Goal: Register for event/course

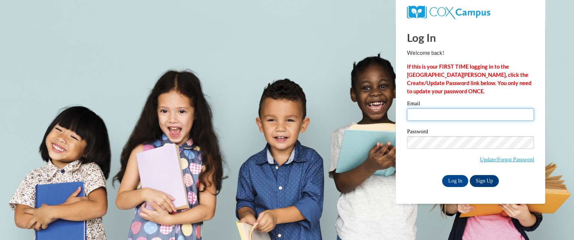
click at [428, 111] on input "Email" at bounding box center [470, 114] width 127 height 13
type input "terhaarm@glendiveschools.org"
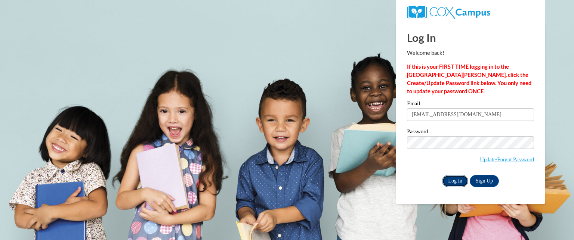
click at [453, 182] on input "Log In" at bounding box center [455, 181] width 26 height 12
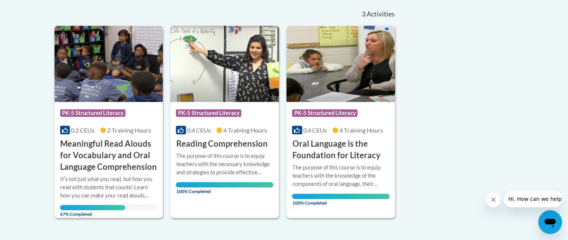
scroll to position [187, 0]
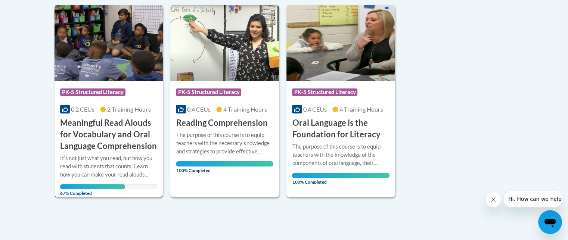
click at [100, 29] on img at bounding box center [109, 43] width 109 height 76
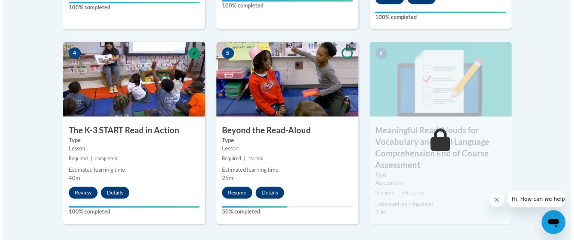
scroll to position [485, 0]
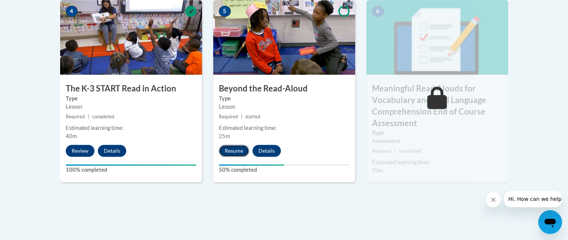
click at [237, 146] on button "Resume" at bounding box center [234, 151] width 30 height 12
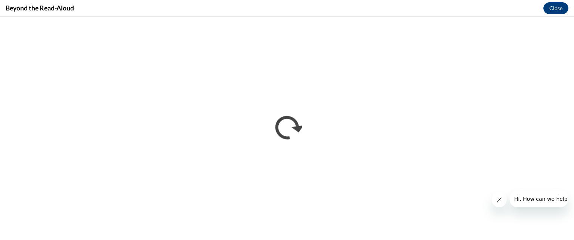
scroll to position [0, 0]
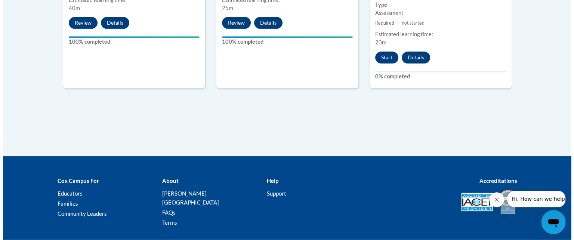
scroll to position [503, 0]
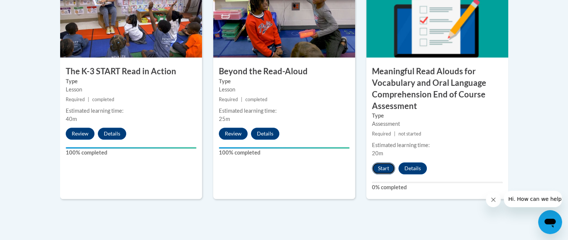
click at [387, 172] on button "Start" at bounding box center [383, 168] width 23 height 12
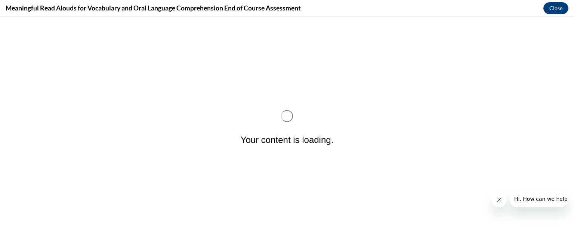
scroll to position [0, 0]
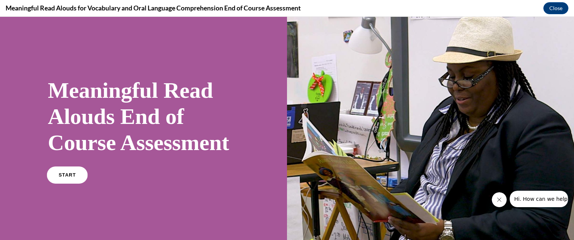
click at [78, 184] on link "START" at bounding box center [67, 175] width 41 height 17
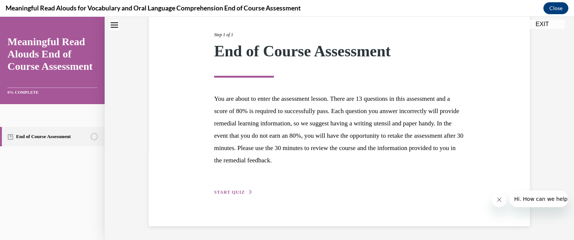
scroll to position [90, 0]
click at [222, 185] on div "Step 1 of 1 End of Course Assessment You are about to enter the assessment less…" at bounding box center [338, 105] width 261 height 182
click at [226, 191] on span "START QUIZ" at bounding box center [229, 191] width 31 height 5
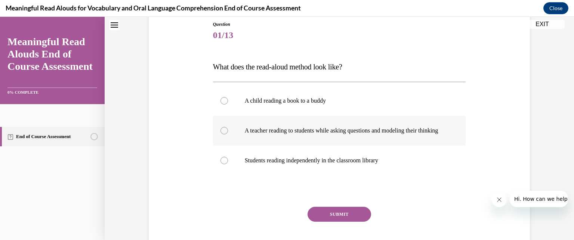
click at [286, 134] on p "A teacher reading to students while asking questions and modeling their thinking" at bounding box center [346, 130] width 202 height 7
click at [228, 134] on input "A teacher reading to students while asking questions and modeling their thinking" at bounding box center [223, 130] width 7 height 7
radio input "true"
click at [329, 221] on button "SUBMIT" at bounding box center [338, 214] width 63 height 15
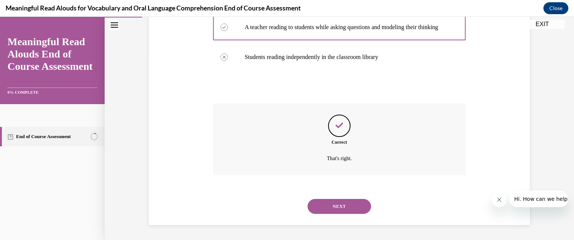
scroll to position [193, 0]
click at [339, 207] on button "NEXT" at bounding box center [338, 206] width 63 height 15
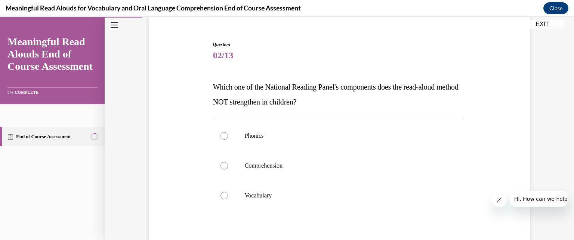
scroll to position [75, 0]
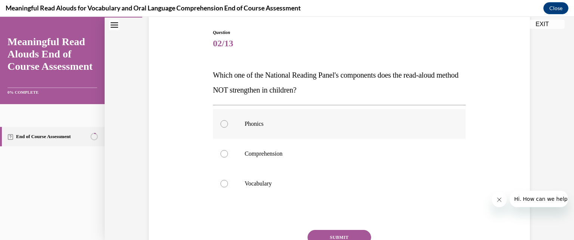
click at [314, 123] on p "Phonics" at bounding box center [346, 123] width 202 height 7
click at [228, 123] on input "Phonics" at bounding box center [223, 123] width 7 height 7
radio input "true"
click at [316, 236] on button "SUBMIT" at bounding box center [338, 237] width 63 height 15
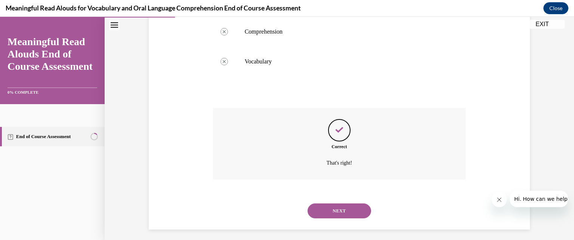
scroll to position [201, 0]
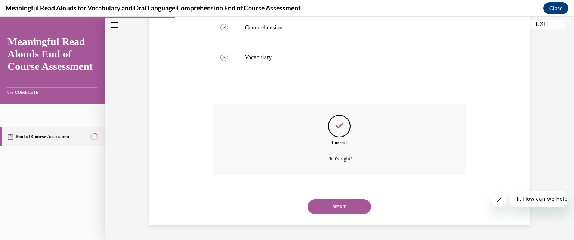
click at [335, 200] on button "NEXT" at bounding box center [338, 206] width 63 height 15
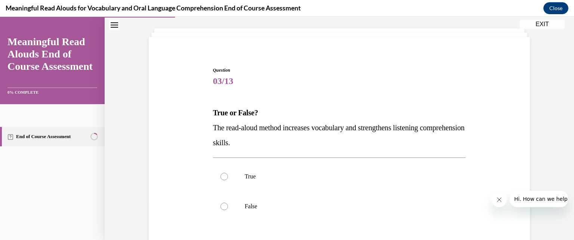
scroll to position [37, 0]
click at [344, 170] on label "True" at bounding box center [339, 176] width 253 height 30
click at [228, 173] on input "True" at bounding box center [223, 176] width 7 height 7
radio input "true"
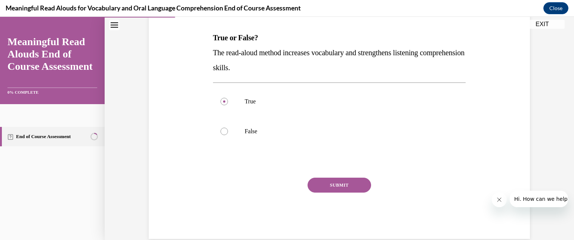
click at [344, 183] on button "SUBMIT" at bounding box center [338, 185] width 63 height 15
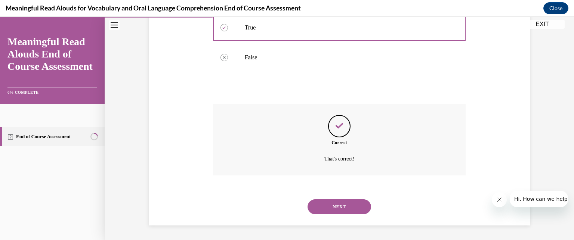
scroll to position [186, 0]
click at [334, 199] on button "NEXT" at bounding box center [338, 206] width 63 height 15
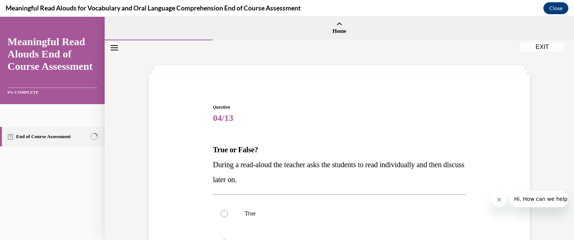
scroll to position [37, 0]
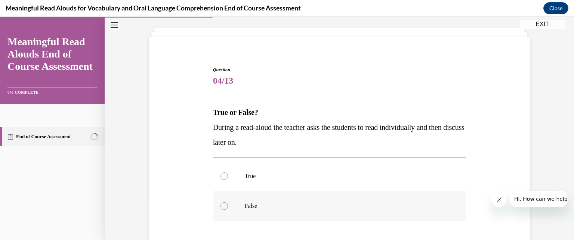
click at [261, 207] on p "False" at bounding box center [346, 205] width 202 height 7
click at [228, 207] on input "False" at bounding box center [223, 205] width 7 height 7
radio input "true"
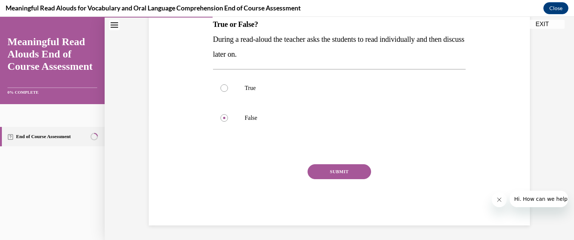
click at [327, 168] on button "SUBMIT" at bounding box center [338, 171] width 63 height 15
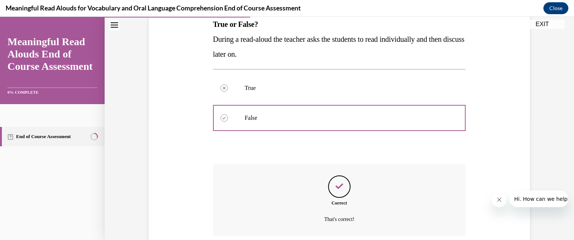
scroll to position [186, 0]
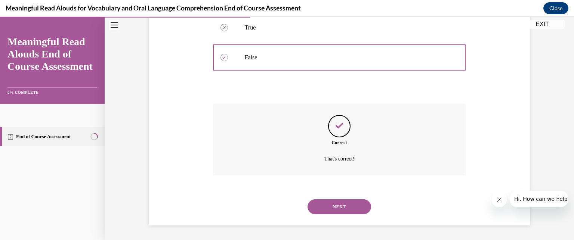
click at [324, 203] on button "NEXT" at bounding box center [338, 206] width 63 height 15
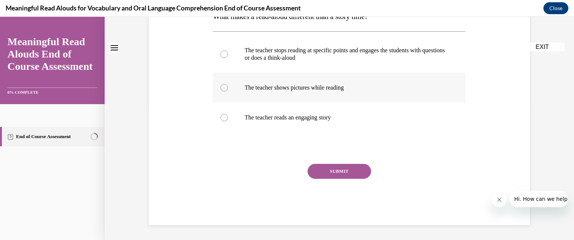
scroll to position [0, 0]
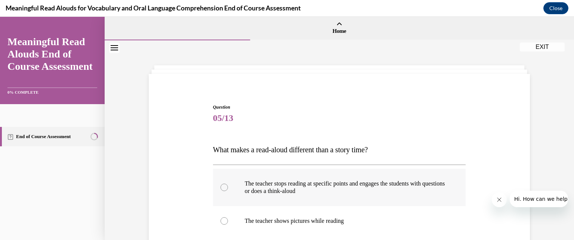
click at [373, 190] on p "The teacher stops reading at specific points and engages the students with ques…" at bounding box center [346, 187] width 202 height 15
click at [228, 190] on input "The teacher stops reading at specific points and engages the students with ques…" at bounding box center [223, 187] width 7 height 7
radio input "true"
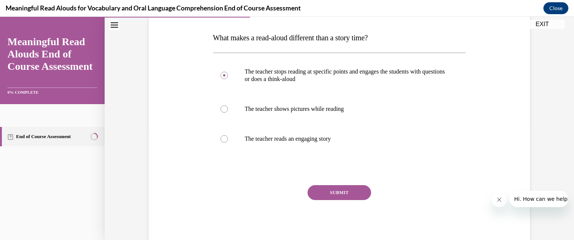
click at [355, 193] on button "SUBMIT" at bounding box center [338, 192] width 63 height 15
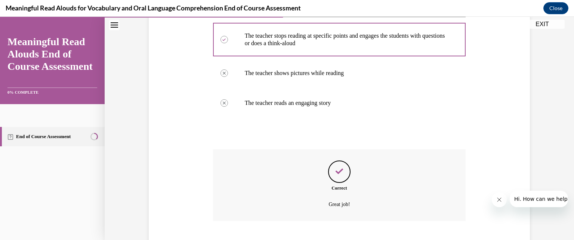
scroll to position [193, 0]
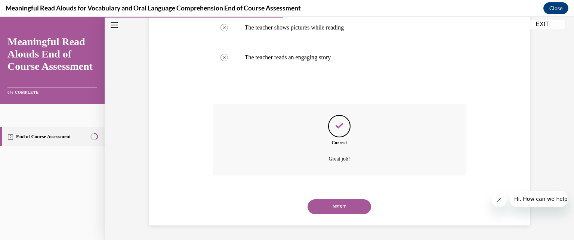
click at [347, 210] on button "NEXT" at bounding box center [338, 206] width 63 height 15
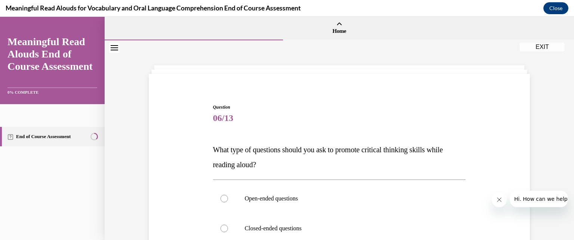
scroll to position [37, 0]
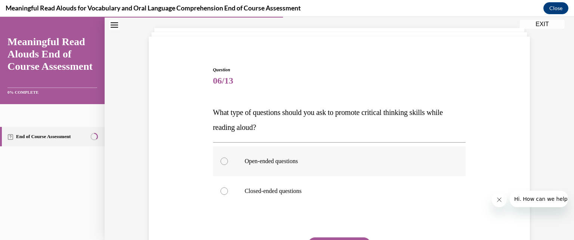
click at [268, 161] on p "Open-ended questions" at bounding box center [346, 161] width 202 height 7
click at [228, 161] on input "Open-ended questions" at bounding box center [223, 161] width 7 height 7
radio input "true"
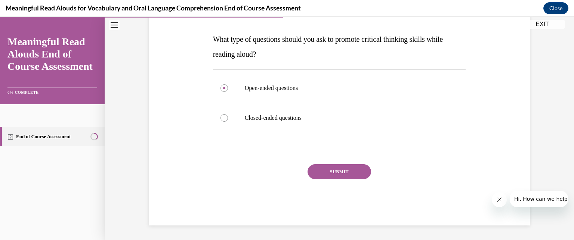
click at [319, 168] on button "SUBMIT" at bounding box center [338, 171] width 63 height 15
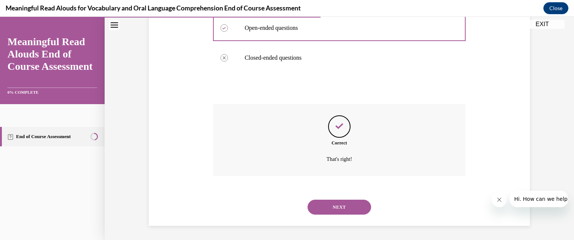
scroll to position [171, 0]
click at [326, 203] on button "NEXT" at bounding box center [338, 206] width 63 height 15
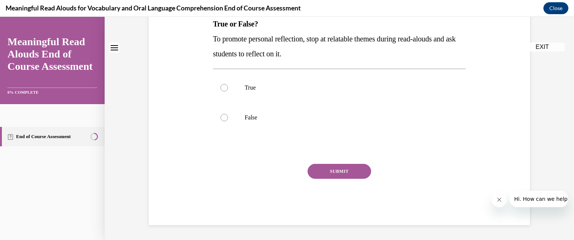
scroll to position [0, 0]
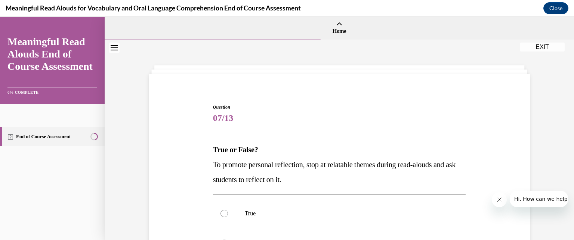
click at [213, 162] on span "To promote personal reflection, stop at relatable themes during read-alouds and…" at bounding box center [334, 172] width 243 height 23
click at [392, 171] on p "To promote personal reflection, stop at relatable themes during read-alouds and…" at bounding box center [339, 172] width 253 height 30
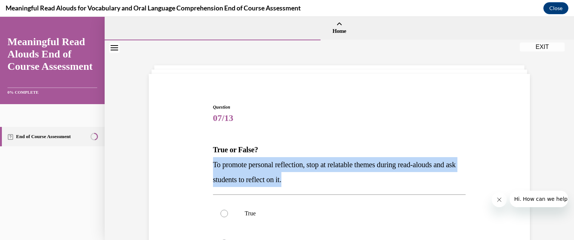
drag, startPoint x: 209, startPoint y: 161, endPoint x: 322, endPoint y: 187, distance: 115.6
click at [322, 187] on p "To promote personal reflection, stop at relatable themes during read-alouds and…" at bounding box center [339, 172] width 253 height 30
drag, startPoint x: 319, startPoint y: 185, endPoint x: 211, endPoint y: 161, distance: 110.2
click at [213, 161] on p "To promote personal reflection, stop at relatable themes during read-alouds and…" at bounding box center [339, 172] width 253 height 30
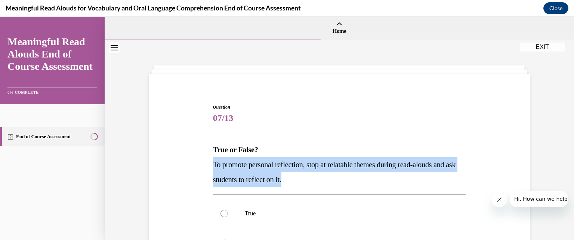
click at [213, 161] on span "To promote personal reflection, stop at relatable themes during read-alouds and…" at bounding box center [334, 172] width 243 height 23
drag, startPoint x: 211, startPoint y: 161, endPoint x: 329, endPoint y: 188, distance: 120.3
click at [329, 188] on div "Question 07/13 True or False? To promote personal reflection, stop at relatable…" at bounding box center [339, 227] width 253 height 247
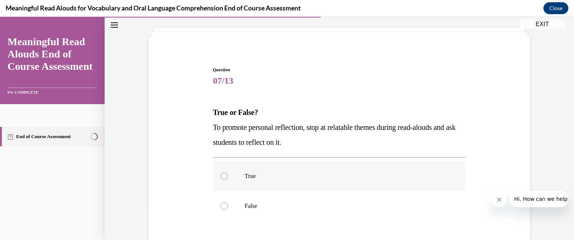
click at [316, 173] on p "True" at bounding box center [346, 176] width 202 height 7
click at [228, 173] on input "True" at bounding box center [223, 176] width 7 height 7
radio input "true"
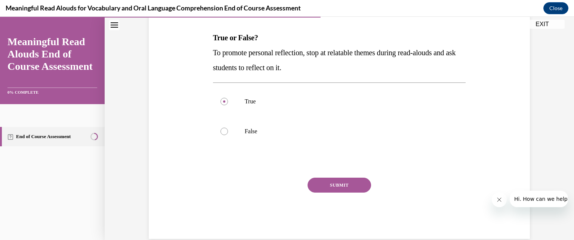
click at [325, 180] on button "SUBMIT" at bounding box center [338, 185] width 63 height 15
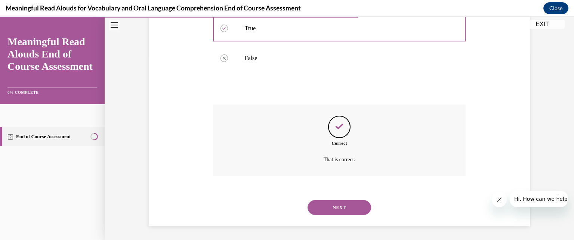
scroll to position [186, 0]
click at [321, 205] on button "NEXT" at bounding box center [338, 206] width 63 height 15
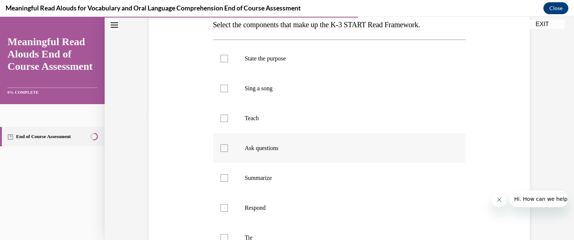
scroll to position [112, 0]
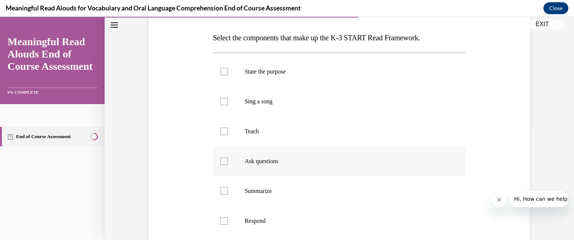
click at [273, 156] on label "Ask questions" at bounding box center [339, 161] width 253 height 30
click at [228, 158] on input "Ask questions" at bounding box center [223, 161] width 7 height 7
checkbox input "true"
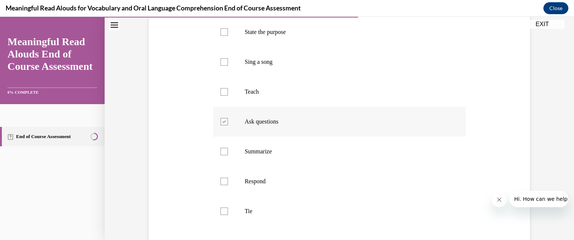
scroll to position [187, 0]
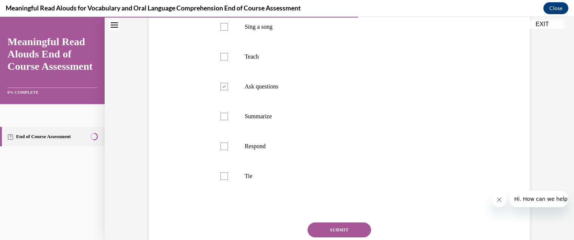
click at [339, 233] on button "SUBMIT" at bounding box center [338, 230] width 63 height 15
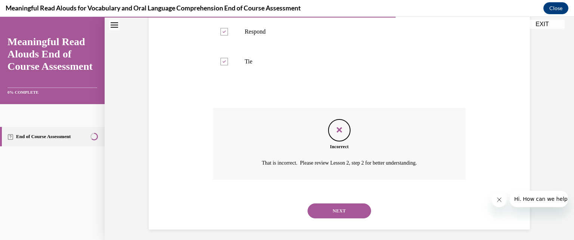
scroll to position [305, 0]
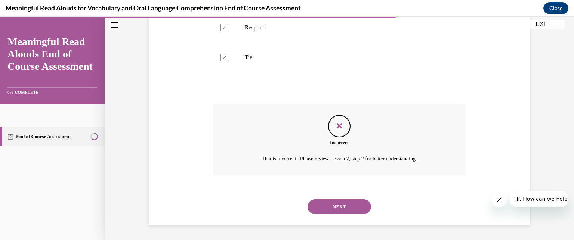
click at [339, 206] on button "NEXT" at bounding box center [338, 206] width 63 height 15
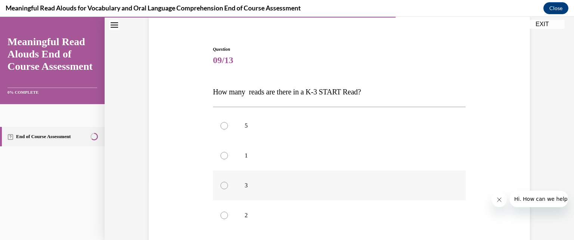
scroll to position [75, 0]
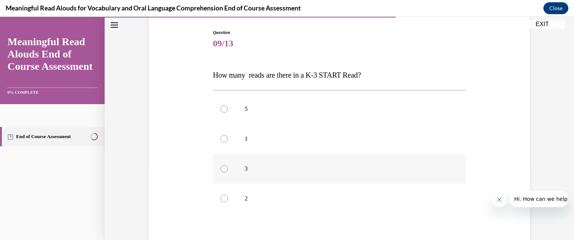
click at [295, 177] on label "3" at bounding box center [339, 169] width 253 height 30
click at [228, 173] on input "3" at bounding box center [223, 168] width 7 height 7
radio input "true"
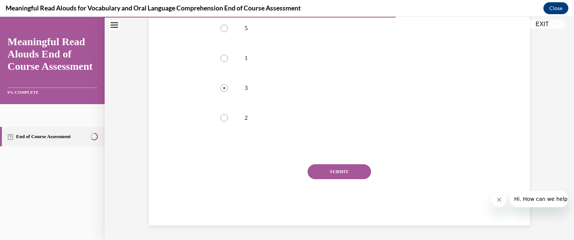
click at [360, 174] on button "SUBMIT" at bounding box center [338, 171] width 63 height 15
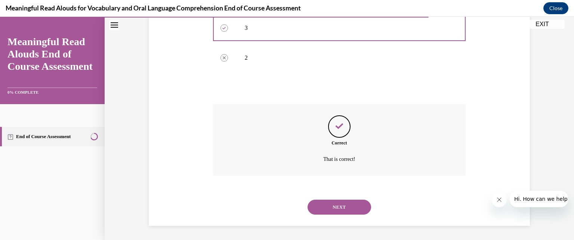
scroll to position [216, 0]
click at [359, 205] on button "NEXT" at bounding box center [338, 206] width 63 height 15
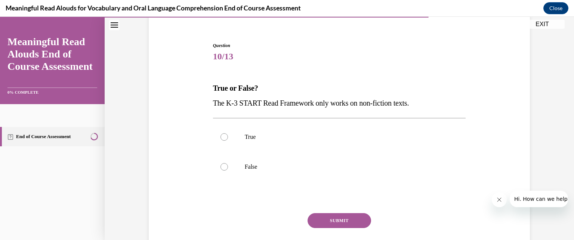
scroll to position [75, 0]
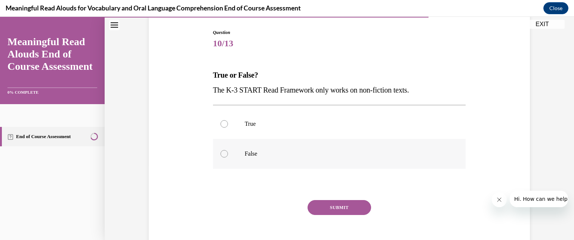
click at [340, 153] on p "False" at bounding box center [346, 153] width 202 height 7
click at [228, 153] on input "False" at bounding box center [223, 153] width 7 height 7
radio input "true"
click at [329, 209] on button "SUBMIT" at bounding box center [338, 207] width 63 height 15
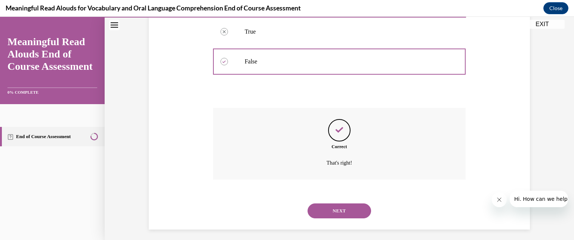
scroll to position [171, 0]
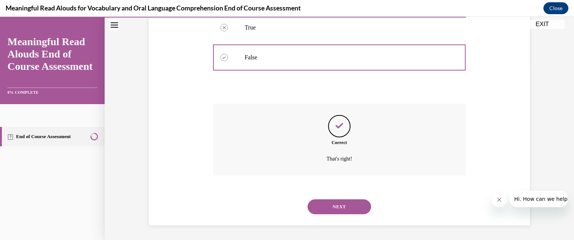
click at [348, 206] on button "NEXT" at bounding box center [338, 206] width 63 height 15
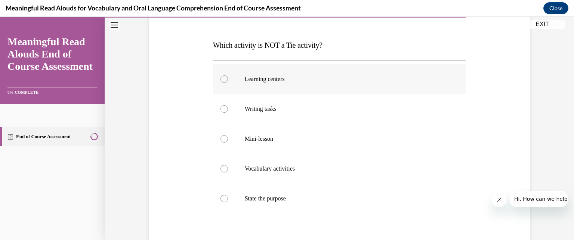
scroll to position [112, 0]
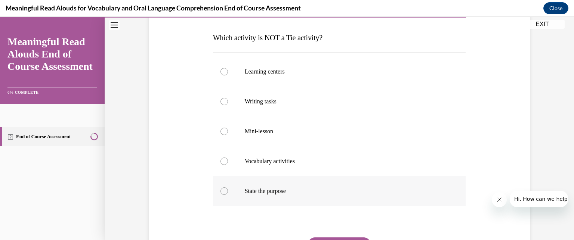
click at [329, 194] on p "State the purpose" at bounding box center [346, 190] width 202 height 7
click at [228, 194] on input "State the purpose" at bounding box center [223, 190] width 7 height 7
radio input "true"
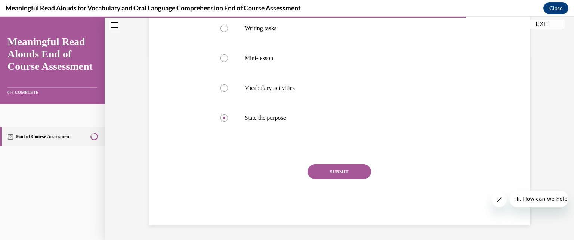
click at [339, 174] on button "SUBMIT" at bounding box center [338, 171] width 63 height 15
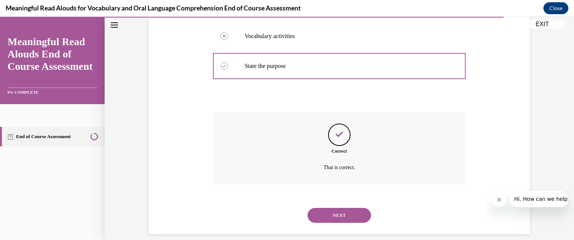
scroll to position [246, 0]
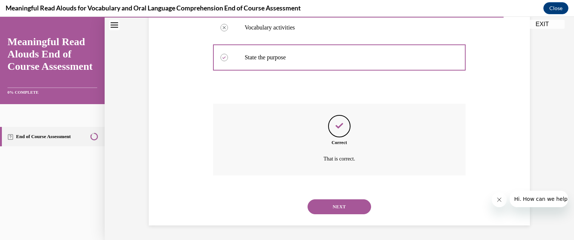
click at [331, 206] on button "NEXT" at bounding box center [338, 206] width 63 height 15
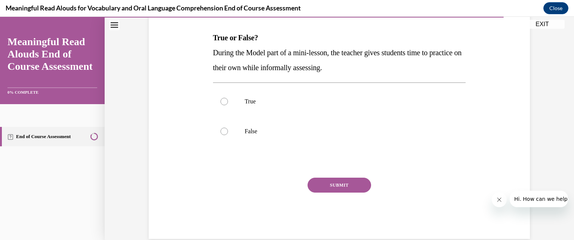
scroll to position [75, 0]
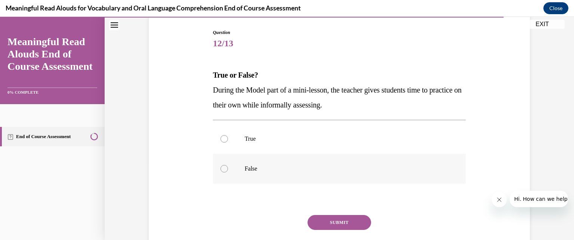
click at [327, 171] on p "False" at bounding box center [346, 168] width 202 height 7
click at [228, 171] on input "False" at bounding box center [223, 168] width 7 height 7
radio input "true"
click at [356, 223] on button "SUBMIT" at bounding box center [338, 222] width 63 height 15
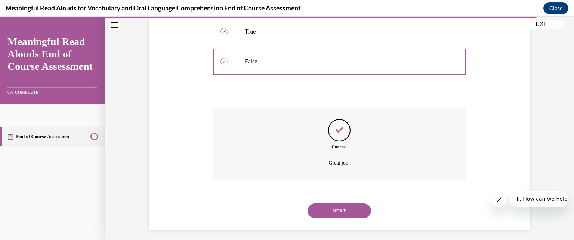
scroll to position [186, 0]
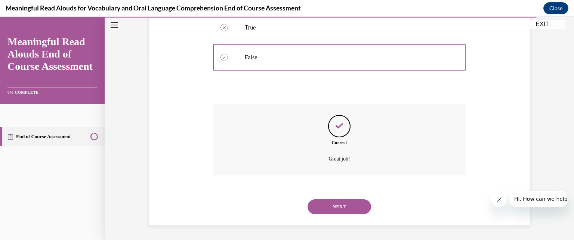
click at [350, 206] on button "NEXT" at bounding box center [338, 206] width 63 height 15
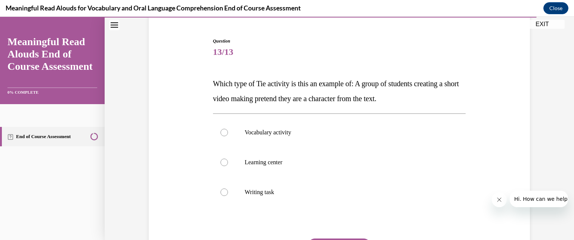
scroll to position [75, 0]
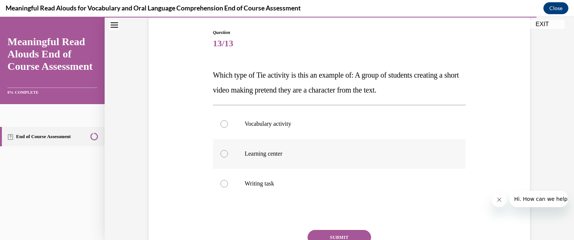
click at [320, 148] on label "Learning center" at bounding box center [339, 154] width 253 height 30
click at [228, 150] on input "Learning center" at bounding box center [223, 153] width 7 height 7
radio input "true"
click at [337, 234] on button "SUBMIT" at bounding box center [338, 237] width 63 height 15
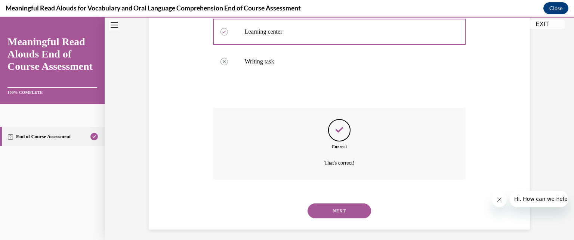
scroll to position [201, 0]
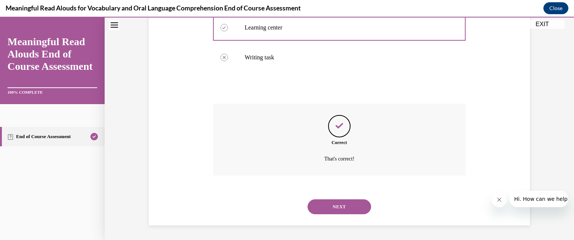
click at [343, 212] on button "NEXT" at bounding box center [338, 206] width 63 height 15
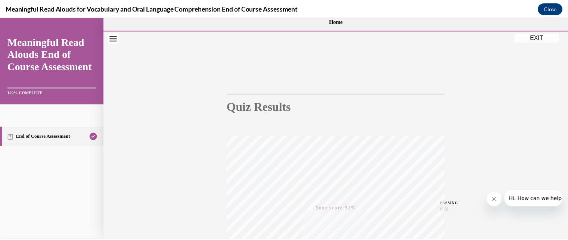
scroll to position [0, 0]
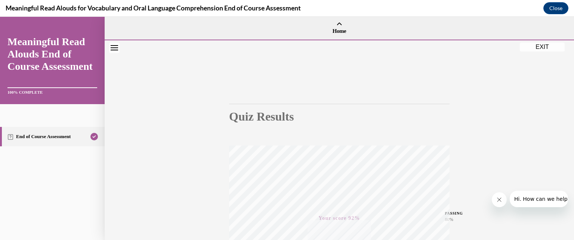
click at [535, 48] on button "EXIT" at bounding box center [541, 47] width 45 height 9
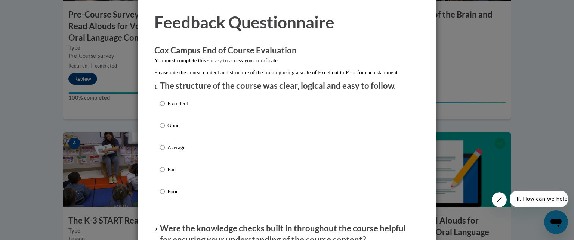
scroll to position [37, 0]
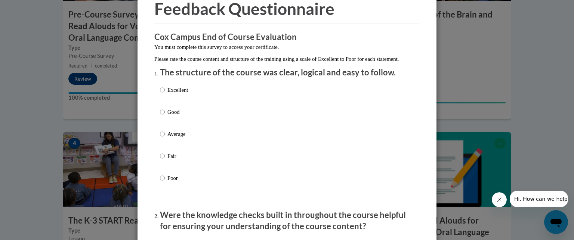
click at [240, 90] on div "Excellent Good Average Fair Poor" at bounding box center [287, 143] width 254 height 122
click at [237, 96] on div "Excellent Good Average Fair Poor" at bounding box center [287, 143] width 254 height 122
click at [160, 94] on input "Excellent" at bounding box center [162, 90] width 5 height 8
radio input "true"
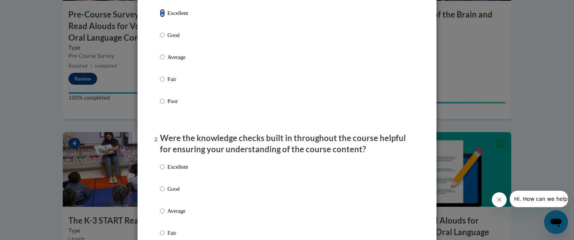
scroll to position [149, 0]
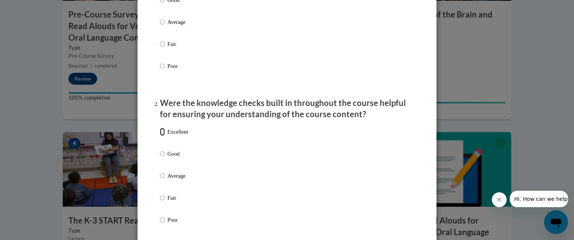
click at [161, 136] on input "Excellent" at bounding box center [162, 132] width 5 height 8
radio input "true"
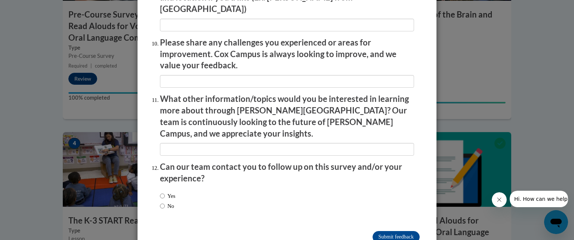
scroll to position [1315, 0]
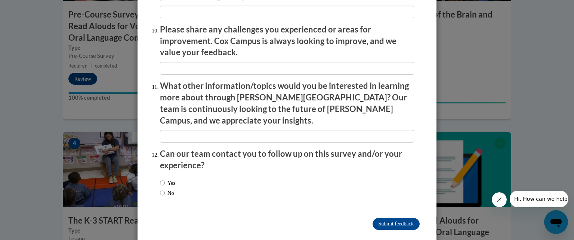
click at [168, 189] on label "No" at bounding box center [167, 193] width 14 height 8
click at [165, 189] on input "No" at bounding box center [162, 193] width 5 height 8
radio input "true"
click at [402, 218] on input "Submit feedback" at bounding box center [395, 224] width 47 height 12
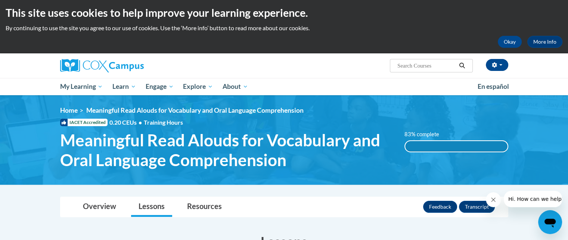
scroll to position [0, 0]
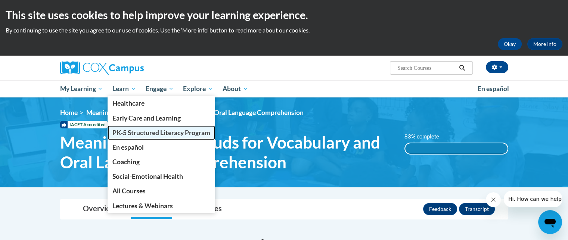
click at [146, 134] on span "PK-5 Structured Literacy Program" at bounding box center [161, 133] width 98 height 8
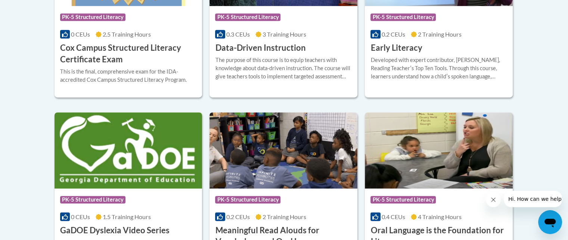
scroll to position [373, 0]
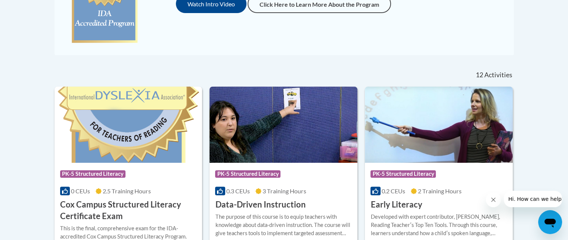
scroll to position [299, 0]
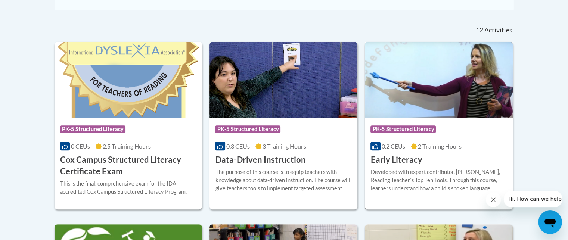
click at [444, 108] on img at bounding box center [439, 80] width 148 height 76
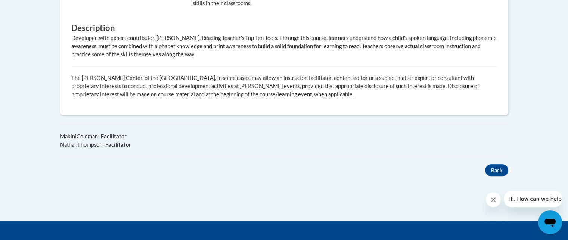
scroll to position [187, 0]
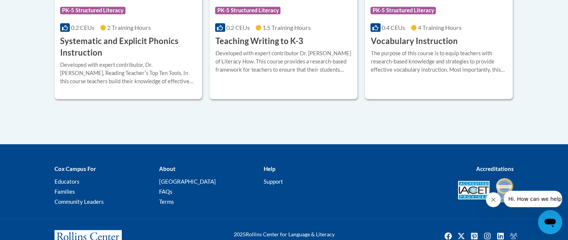
scroll to position [933, 0]
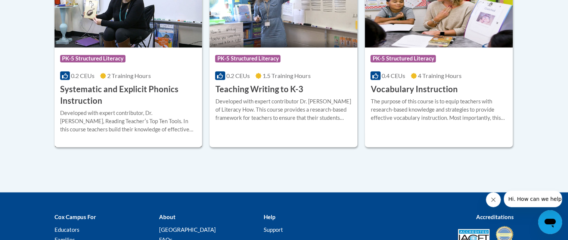
click at [157, 76] on div "0.2 CEUs 2 Training Hours" at bounding box center [128, 76] width 137 height 8
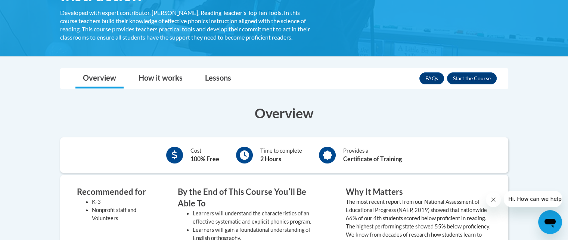
scroll to position [187, 0]
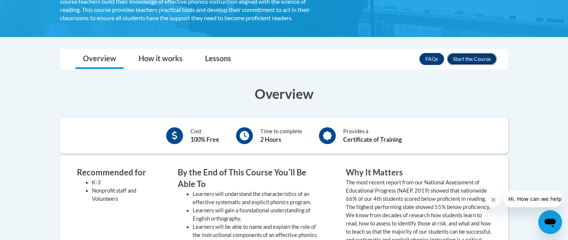
click at [460, 53] on button "Enroll" at bounding box center [472, 59] width 50 height 12
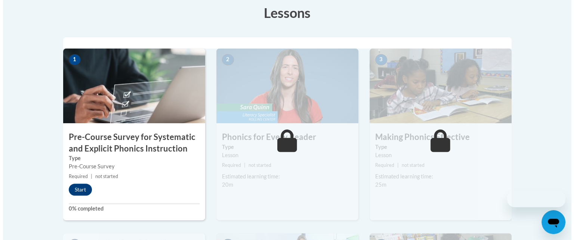
scroll to position [224, 0]
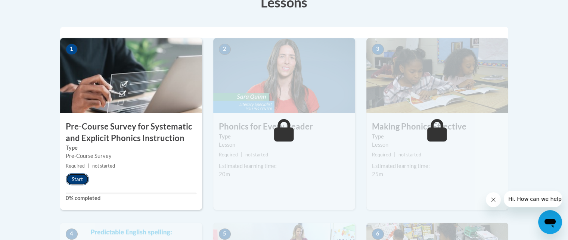
click at [79, 181] on button "Start" at bounding box center [77, 179] width 23 height 12
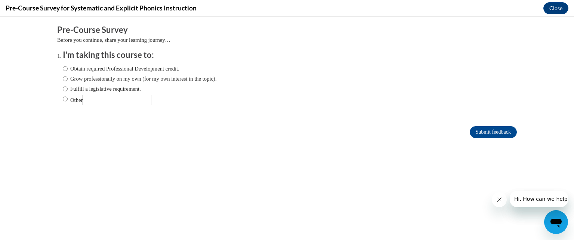
scroll to position [0, 0]
click at [63, 65] on input "Obtain required Professional Development credit." at bounding box center [65, 69] width 5 height 8
radio input "true"
click at [508, 132] on input "Submit feedback" at bounding box center [492, 132] width 47 height 12
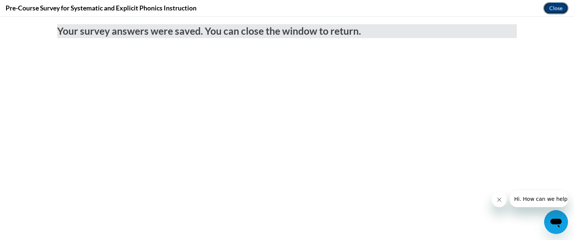
click at [551, 12] on button "Close" at bounding box center [555, 8] width 25 height 12
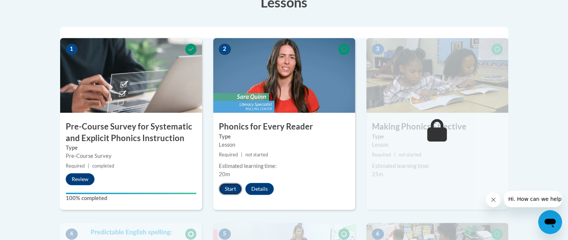
click at [228, 183] on button "Start" at bounding box center [230, 189] width 23 height 12
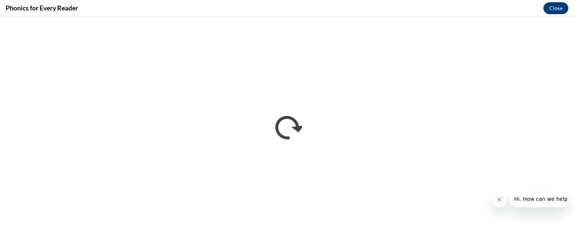
click at [497, 199] on icon "Close message from company" at bounding box center [498, 200] width 6 height 6
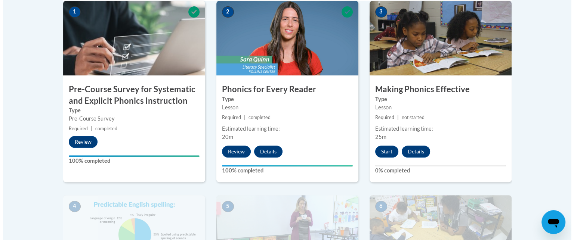
scroll to position [299, 0]
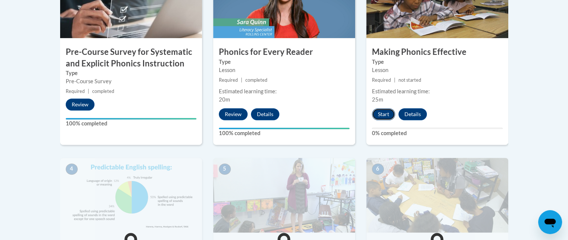
click at [388, 115] on button "Start" at bounding box center [383, 114] width 23 height 12
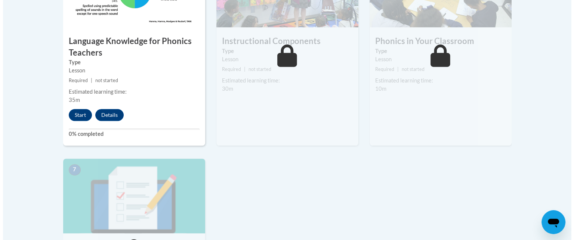
scroll to position [491, 0]
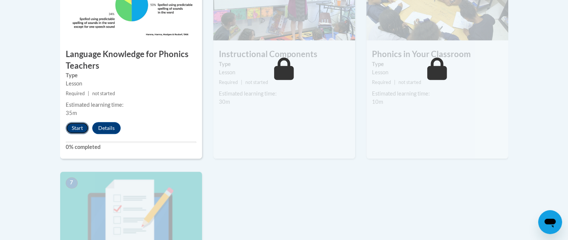
click at [72, 125] on button "Start" at bounding box center [77, 128] width 23 height 12
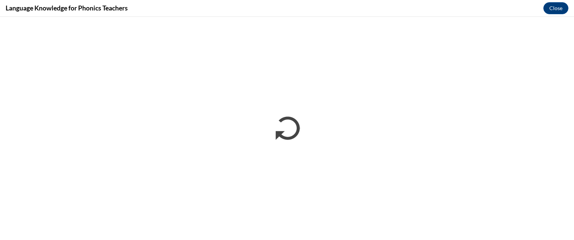
scroll to position [0, 0]
